Goal: Information Seeking & Learning: Learn about a topic

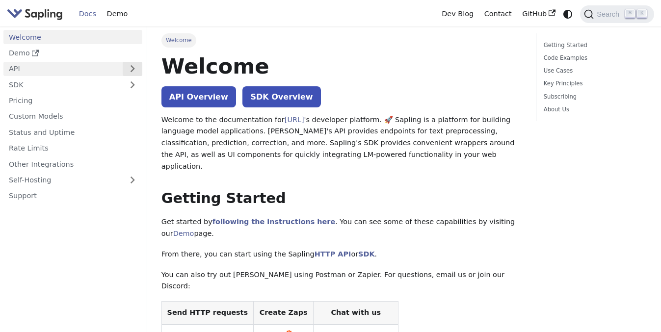
click at [135, 67] on button "Expand sidebar category 'API'" at bounding box center [133, 69] width 20 height 14
click at [569, 45] on link "Getting Started" at bounding box center [594, 45] width 100 height 9
